Goal: Find specific page/section: Find specific page/section

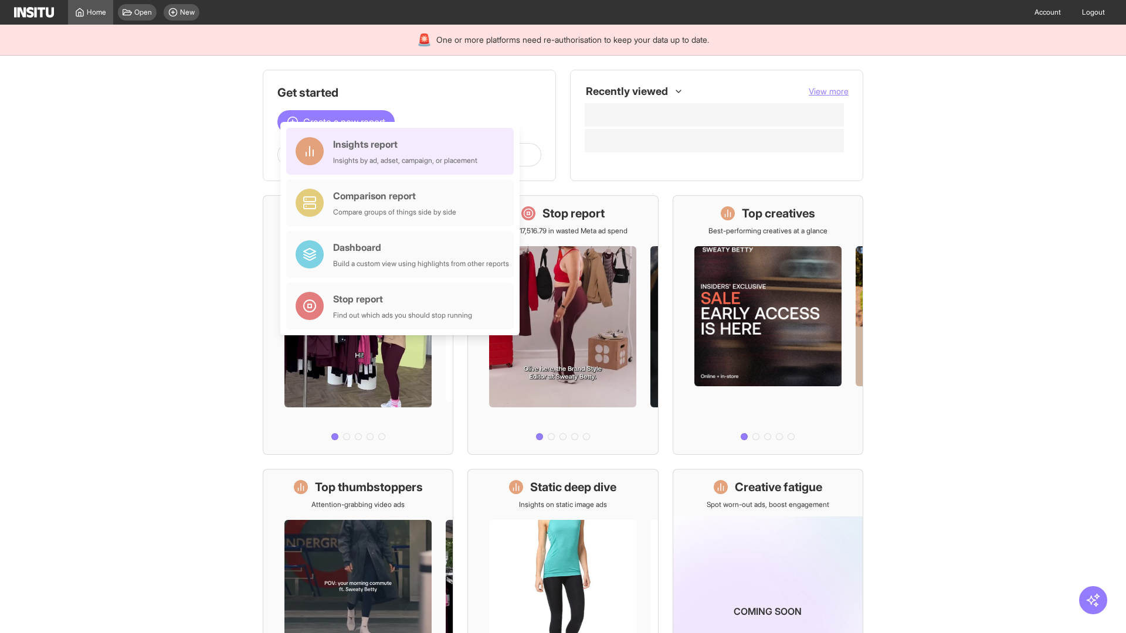
click at [403, 151] on div "Insights report Insights by ad, adset, campaign, or placement" at bounding box center [405, 151] width 144 height 28
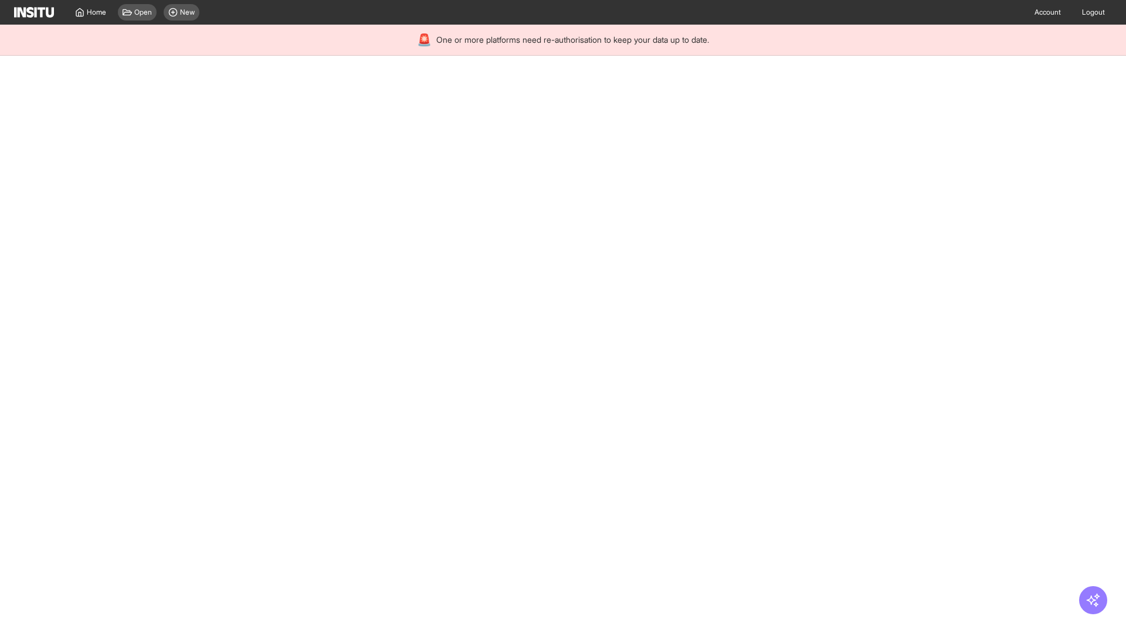
select select "**"
